Goal: Complete application form: Complete application form

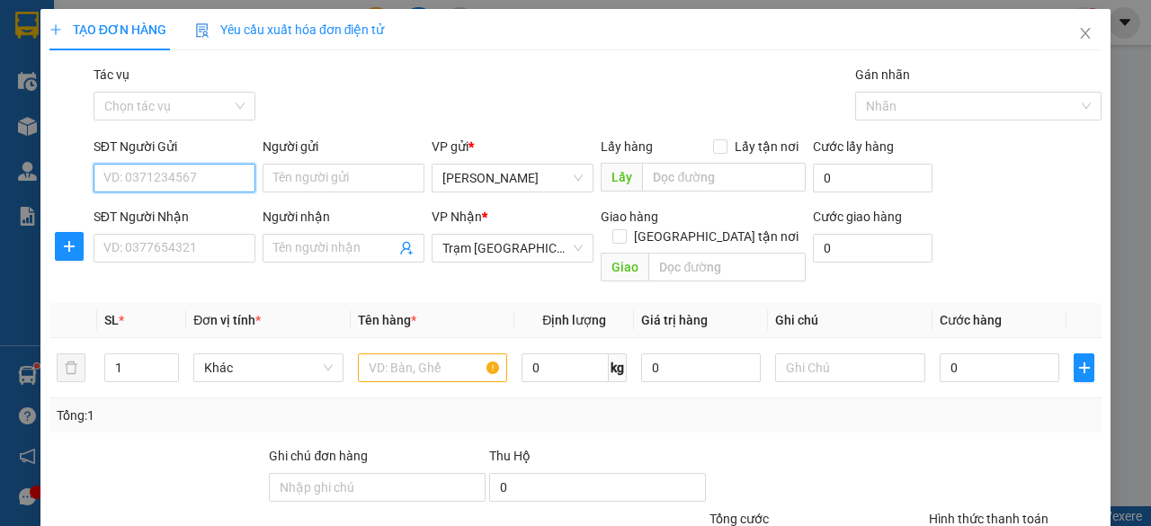
click at [189, 184] on input "SĐT Người Gửi" at bounding box center [175, 178] width 162 height 29
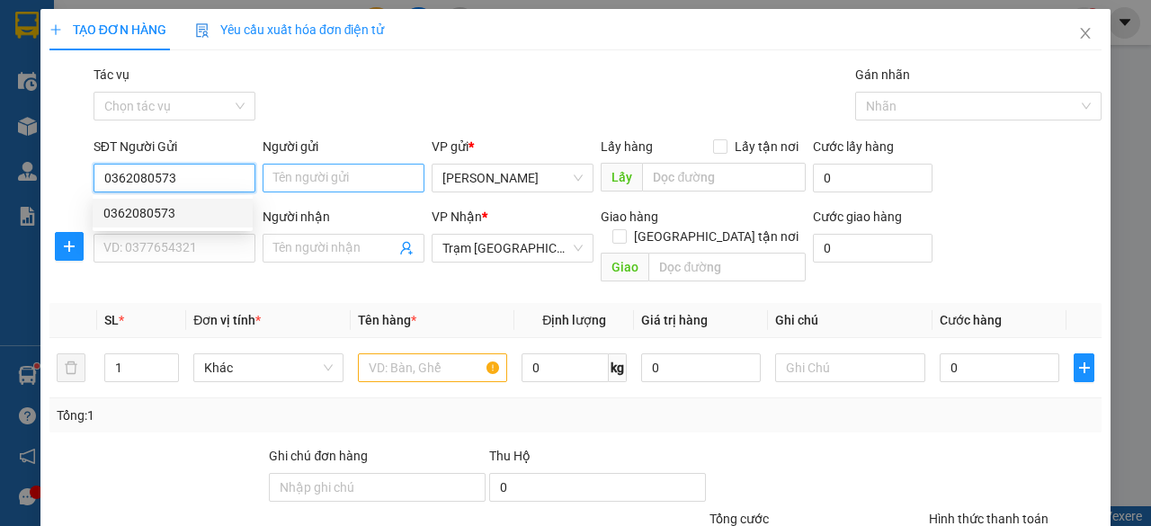
type input "0362080573"
click at [363, 176] on input "Người gửi" at bounding box center [344, 178] width 162 height 29
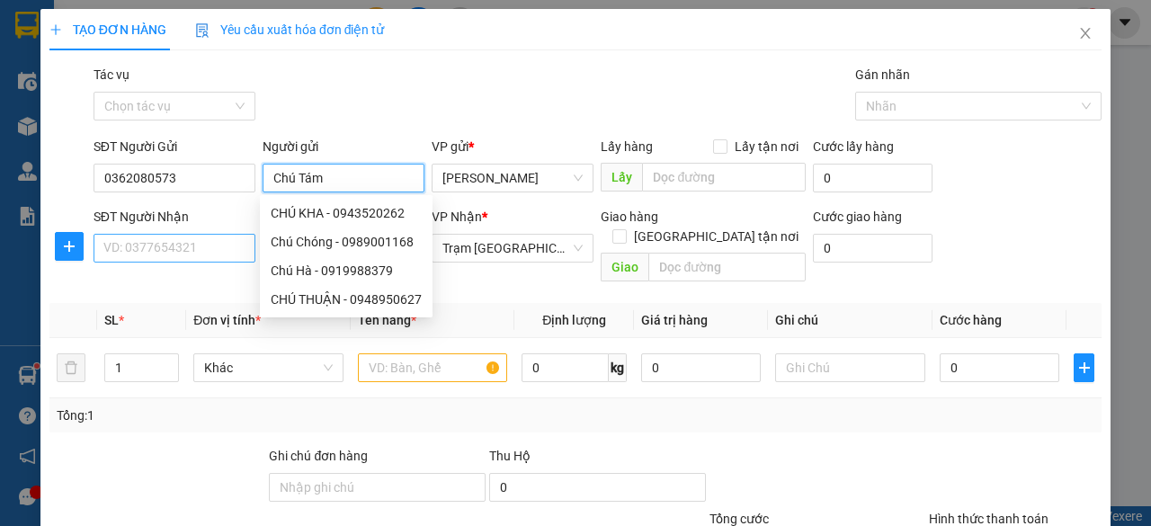
type input "Chú Tám"
click at [176, 255] on input "SĐT Người Nhận" at bounding box center [175, 248] width 162 height 29
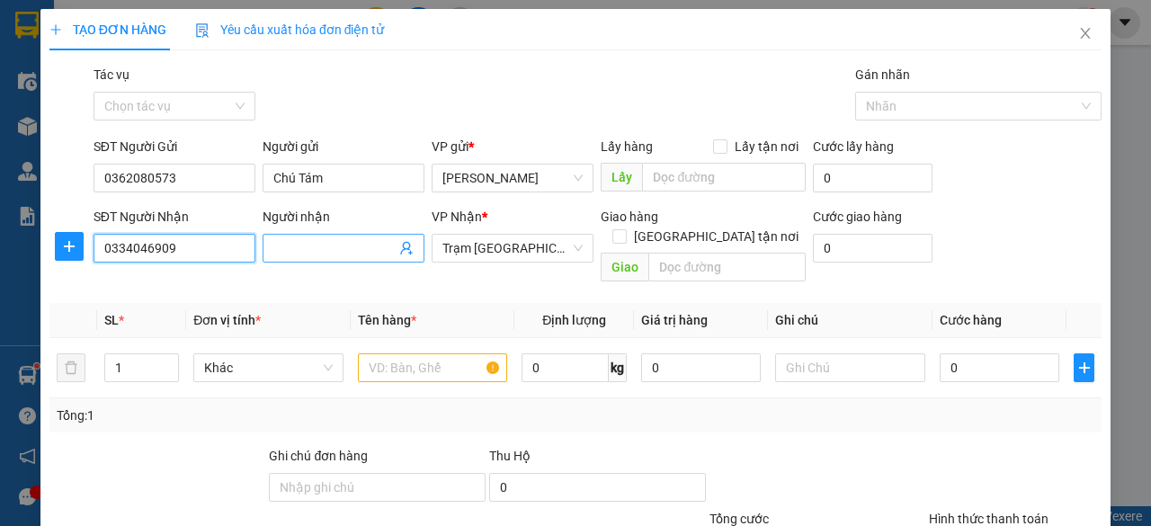
type input "0334046909"
click at [306, 241] on input "Người nhận" at bounding box center [334, 248] width 122 height 20
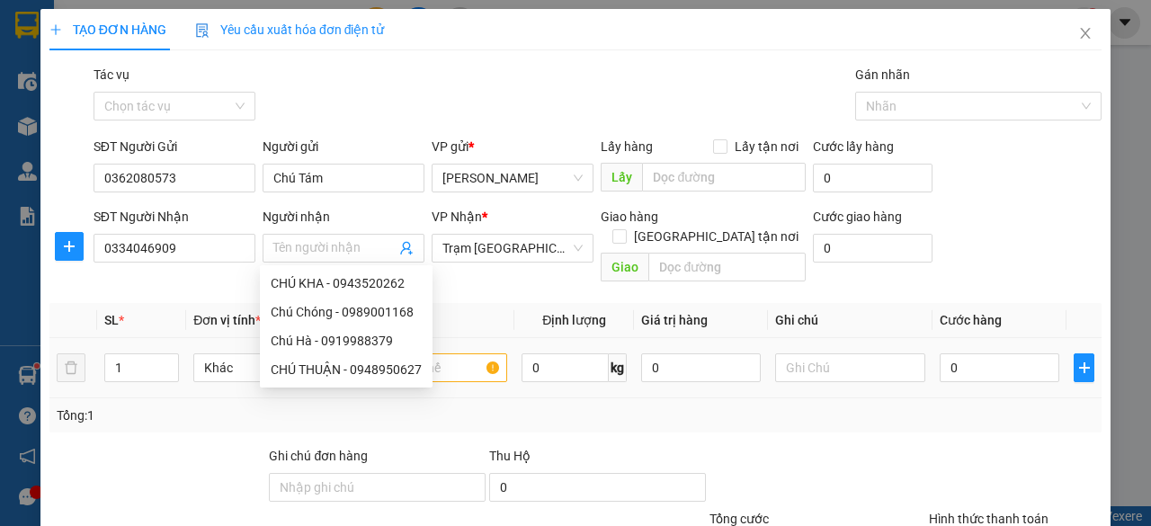
click at [540, 350] on span "0 kg" at bounding box center [574, 366] width 105 height 32
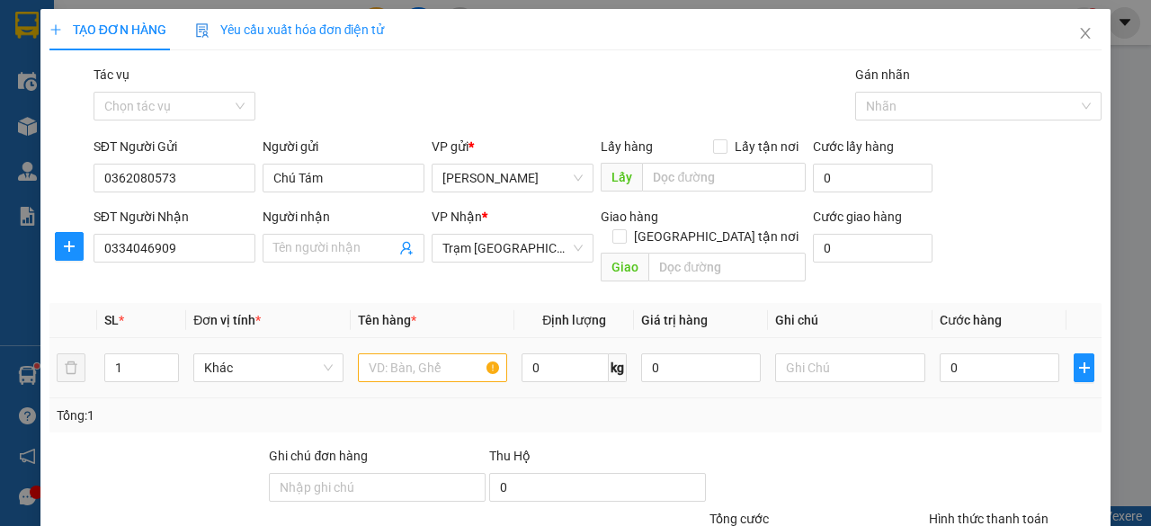
click at [540, 350] on span "0 kg" at bounding box center [574, 366] width 105 height 32
click at [307, 246] on input "Người nhận" at bounding box center [334, 248] width 122 height 20
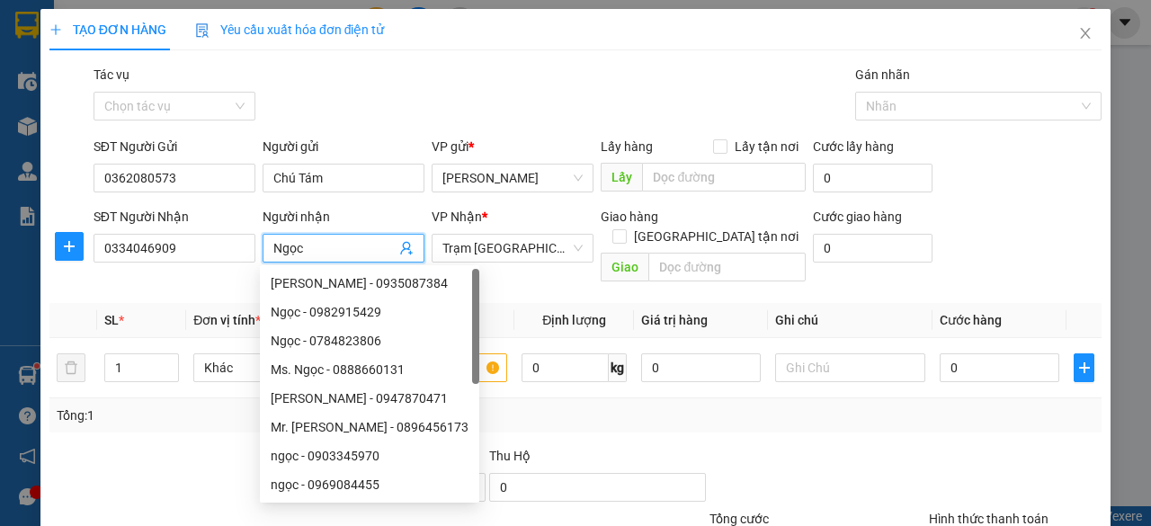
type input "Ngọc"
click at [716, 414] on div "Transit Pickup Surcharge Ids Transit Deliver Surcharge Ids Transit Deliver Surc…" at bounding box center [575, 358] width 1052 height 586
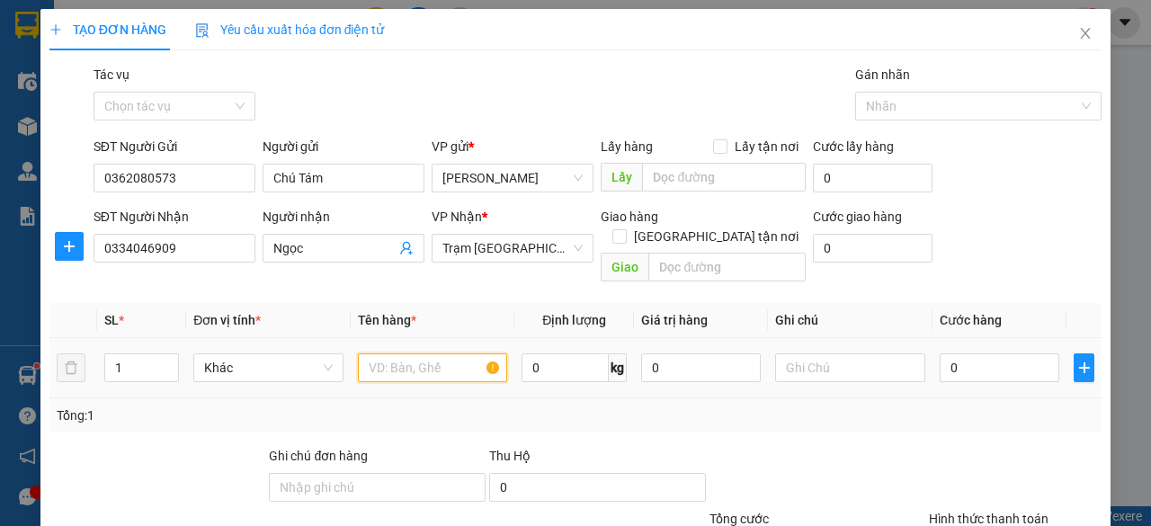
click at [462, 354] on input "text" at bounding box center [433, 368] width 150 height 29
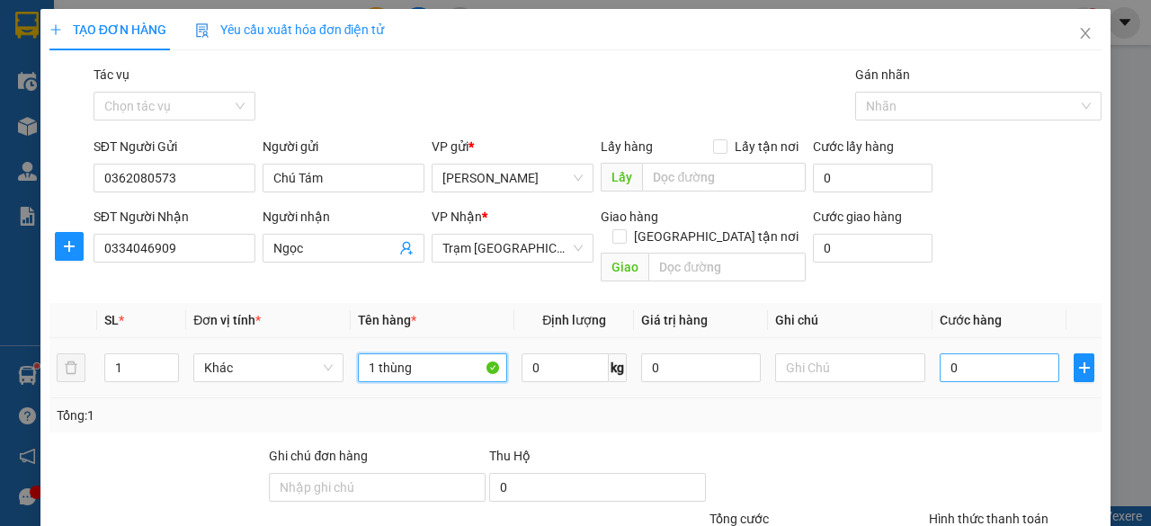
type input "1 thùng"
click at [970, 354] on input "0" at bounding box center [1000, 368] width 120 height 29
type input "4"
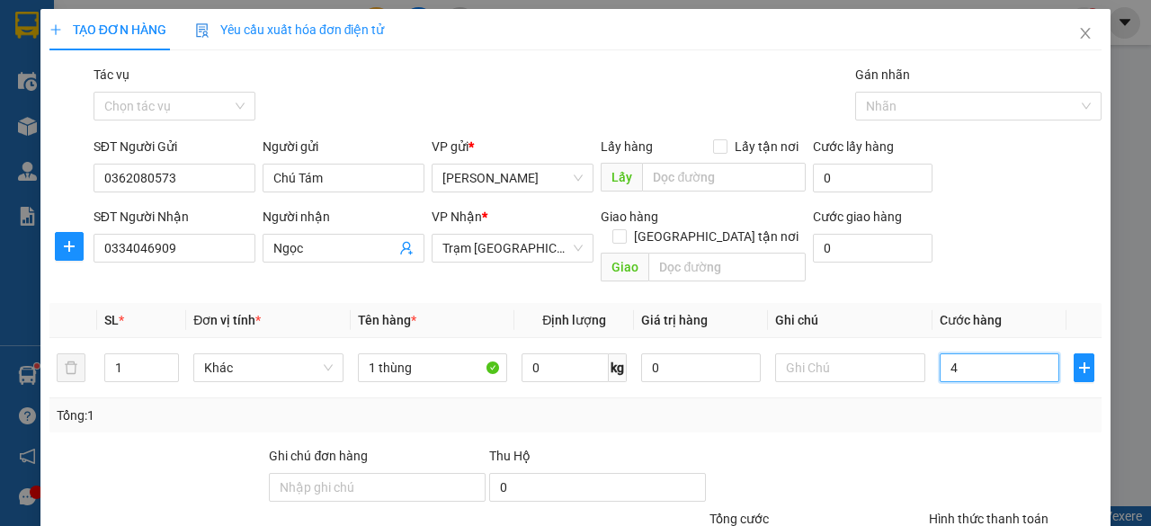
type input "40"
type input "400"
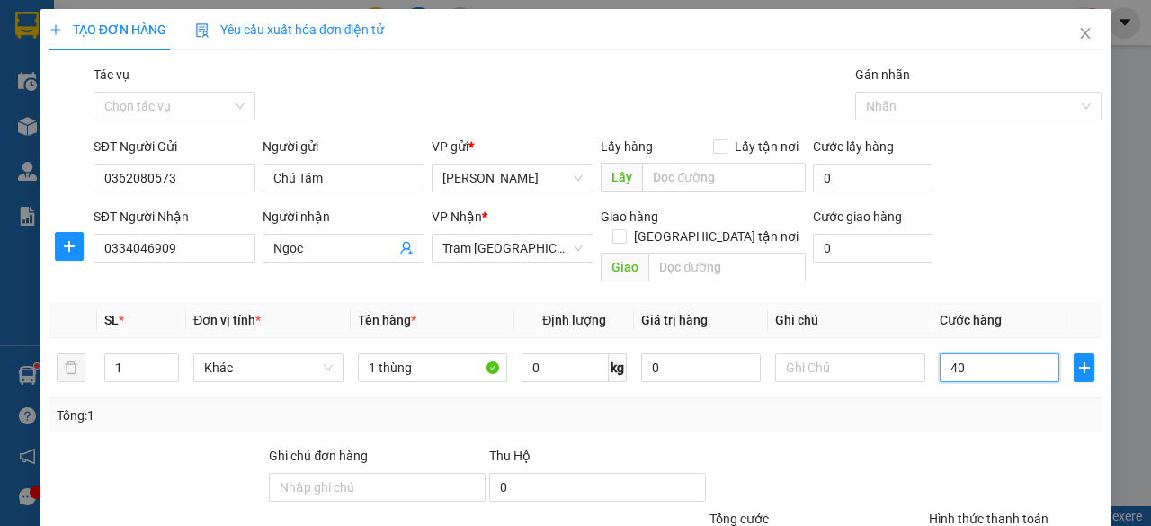
type input "400"
type input "4.000"
type input "40.000"
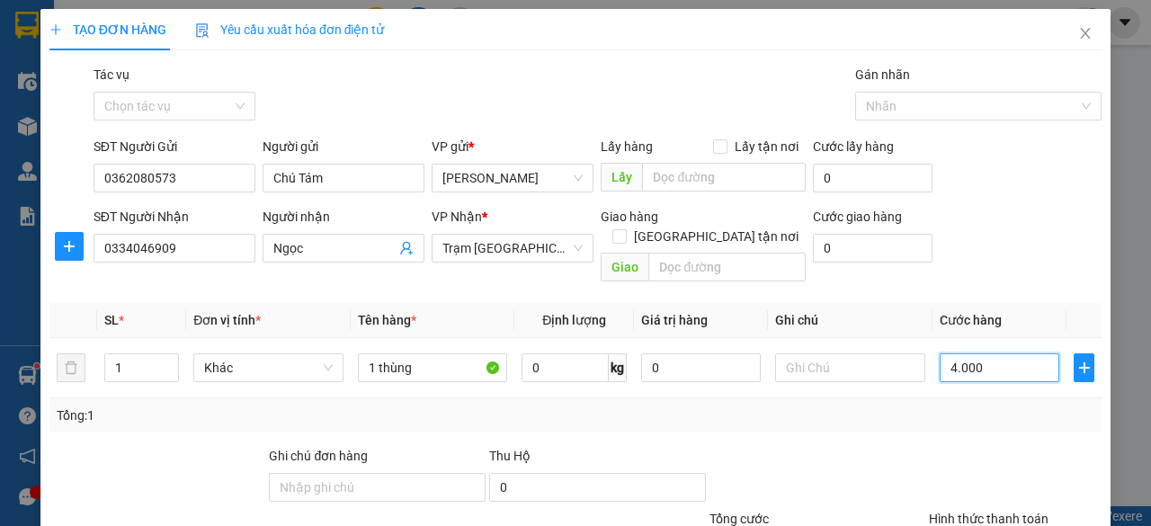
type input "40.000"
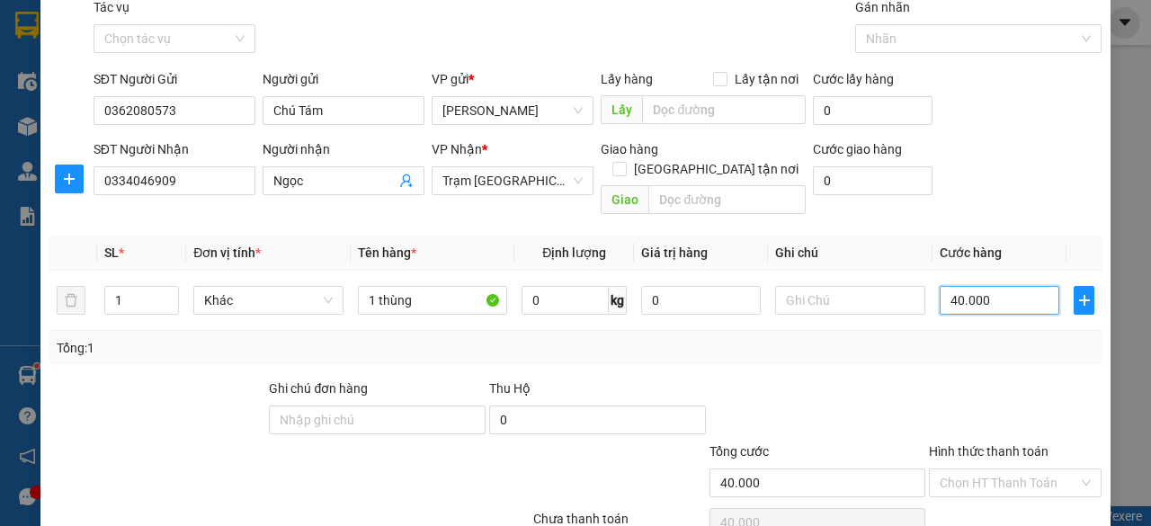
scroll to position [137, 0]
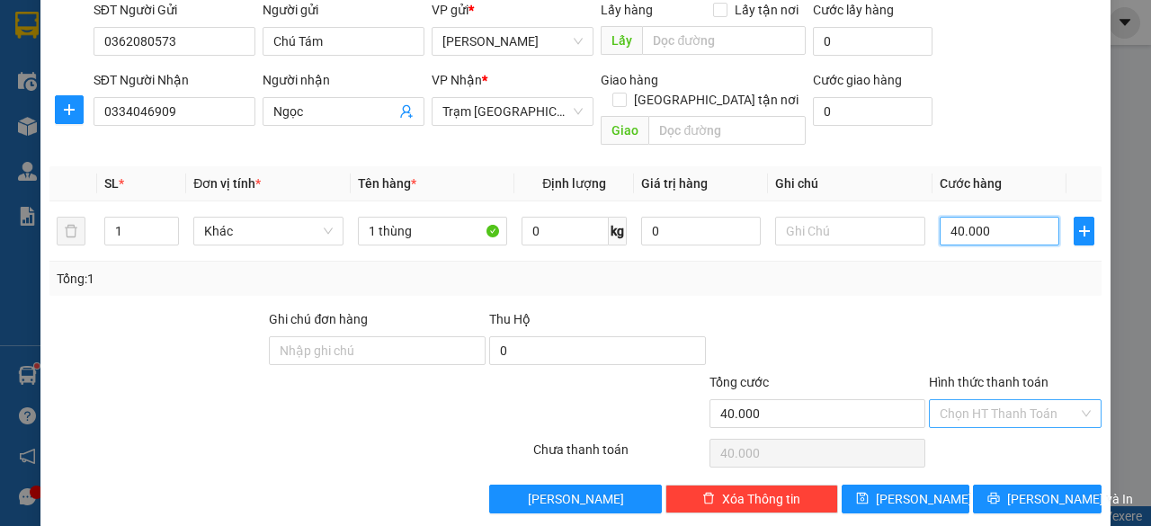
type input "40.000"
click at [974, 400] on input "Hình thức thanh toán" at bounding box center [1009, 413] width 139 height 27
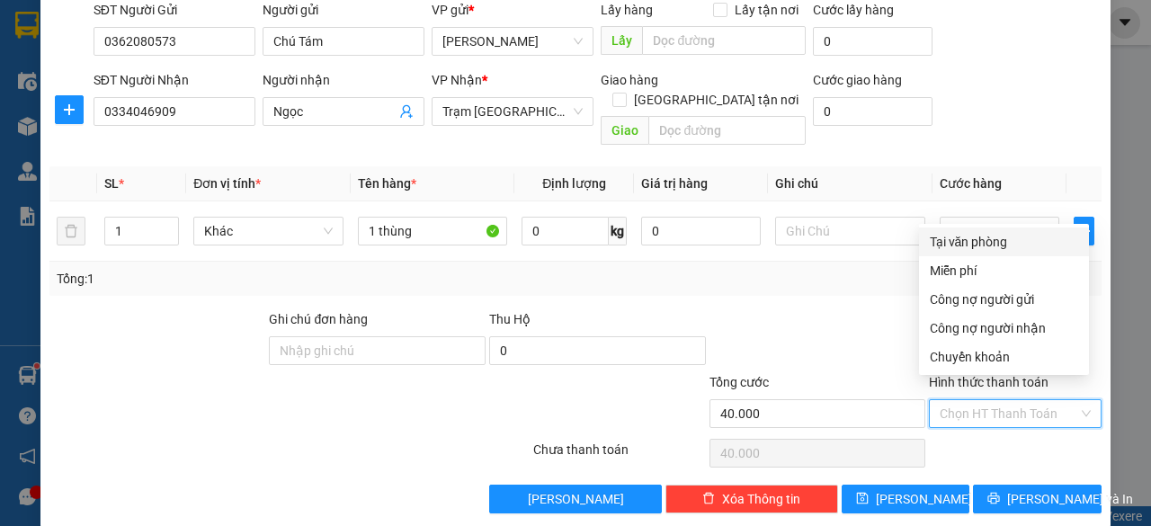
click at [955, 237] on div "Tại văn phòng" at bounding box center [1004, 242] width 148 height 20
type input "0"
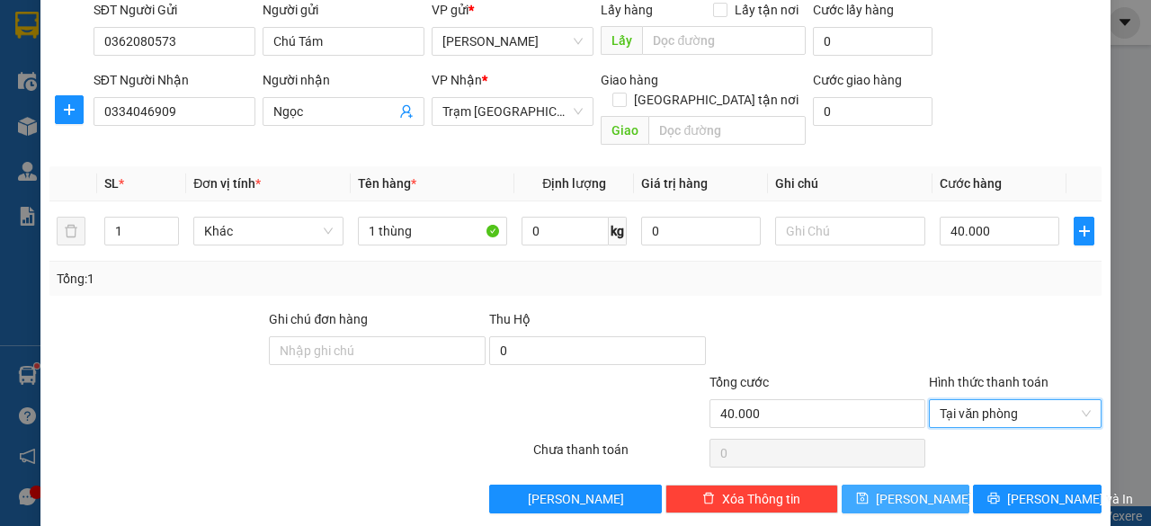
click at [917, 485] on button "[PERSON_NAME]" at bounding box center [906, 499] width 129 height 29
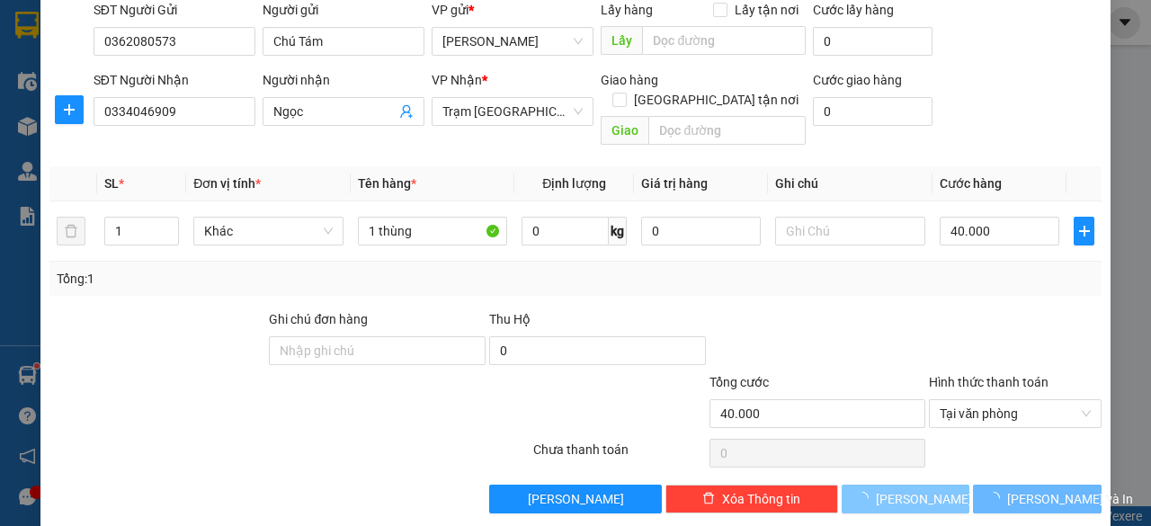
type input "0"
